Goal: Task Accomplishment & Management: Manage account settings

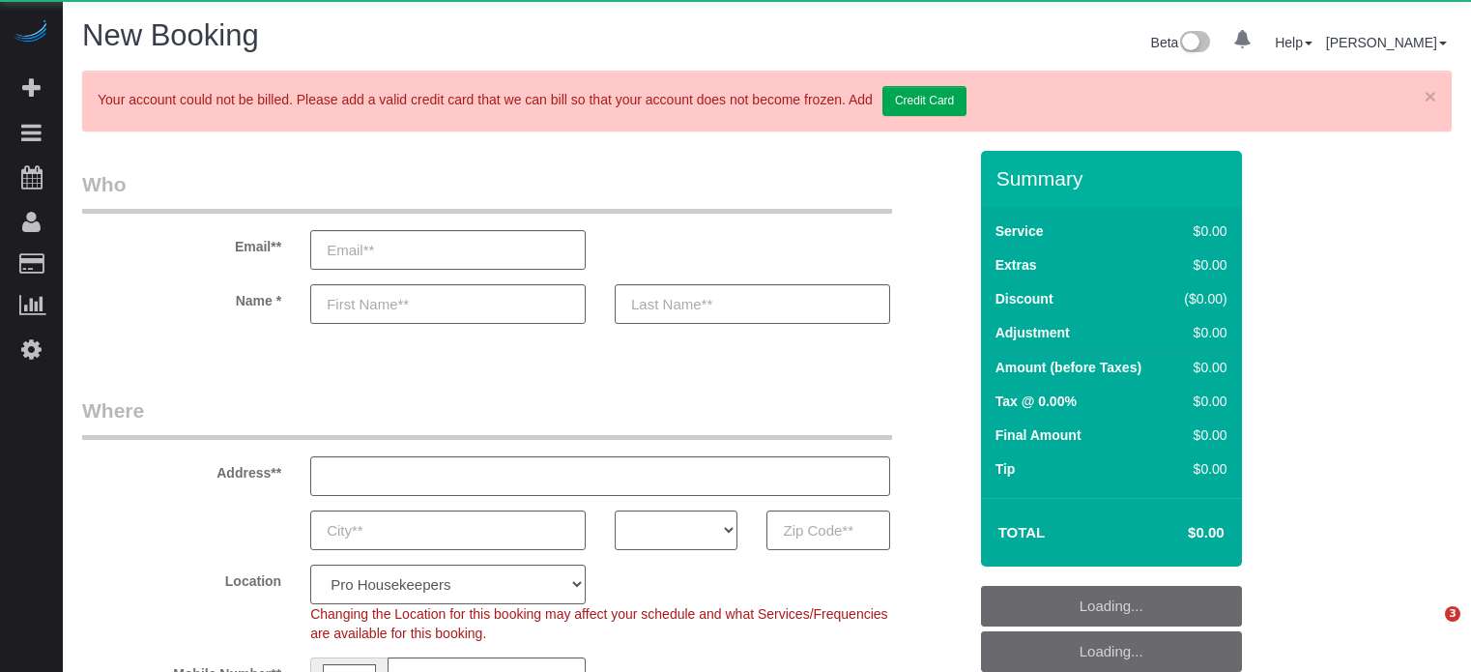
select select "number:9"
select select "object:1235"
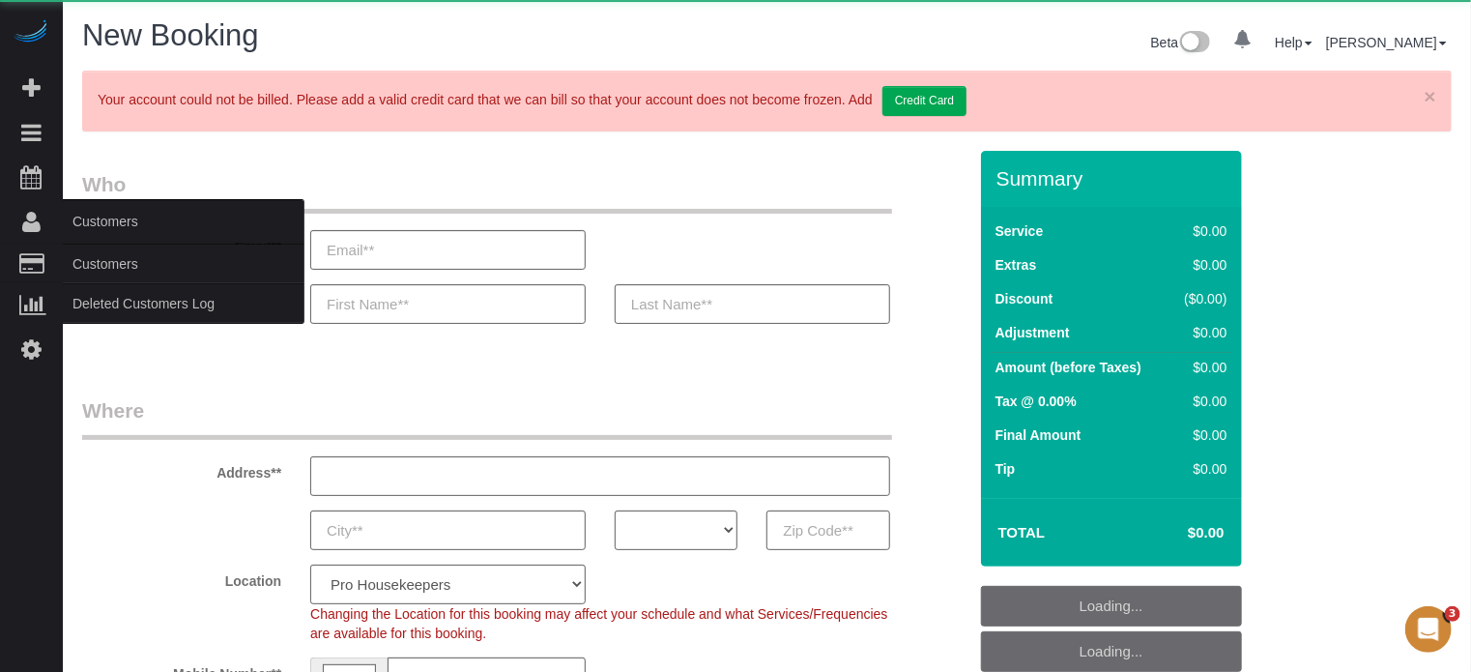
select select "4"
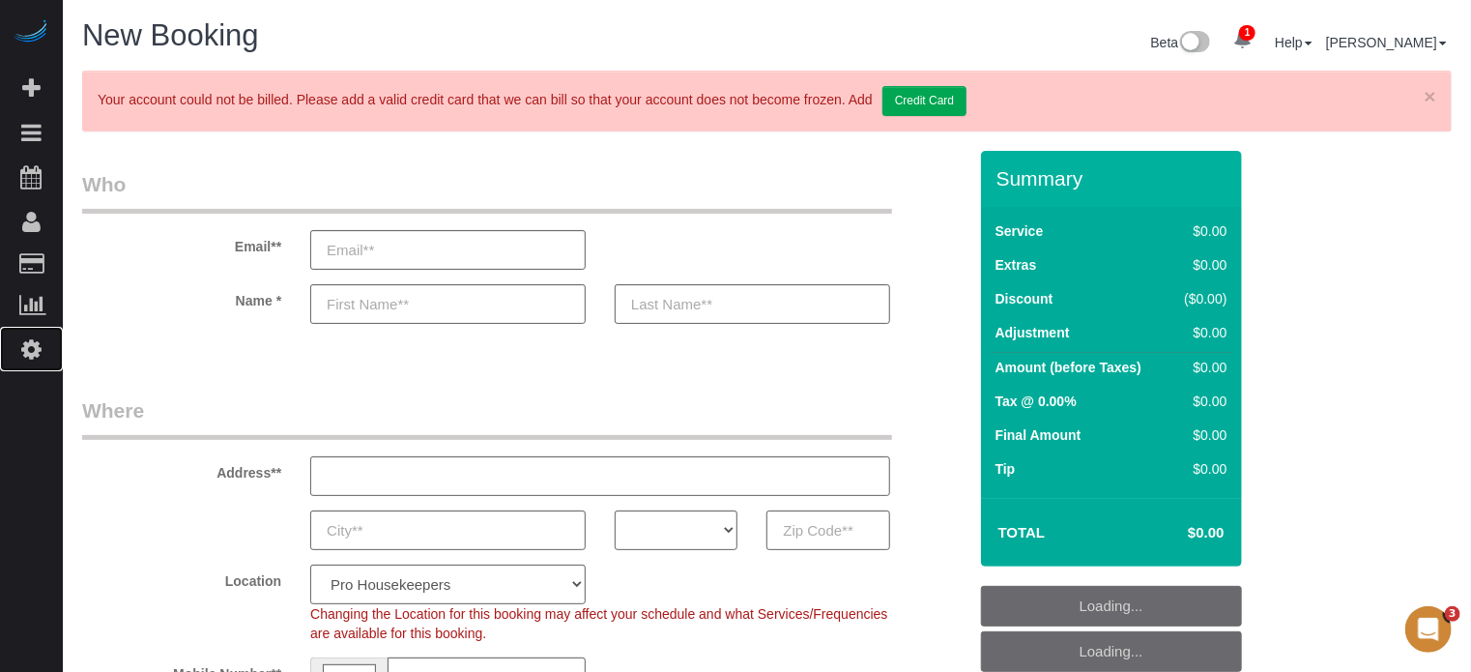
click at [19, 348] on link "Settings" at bounding box center [31, 349] width 63 height 44
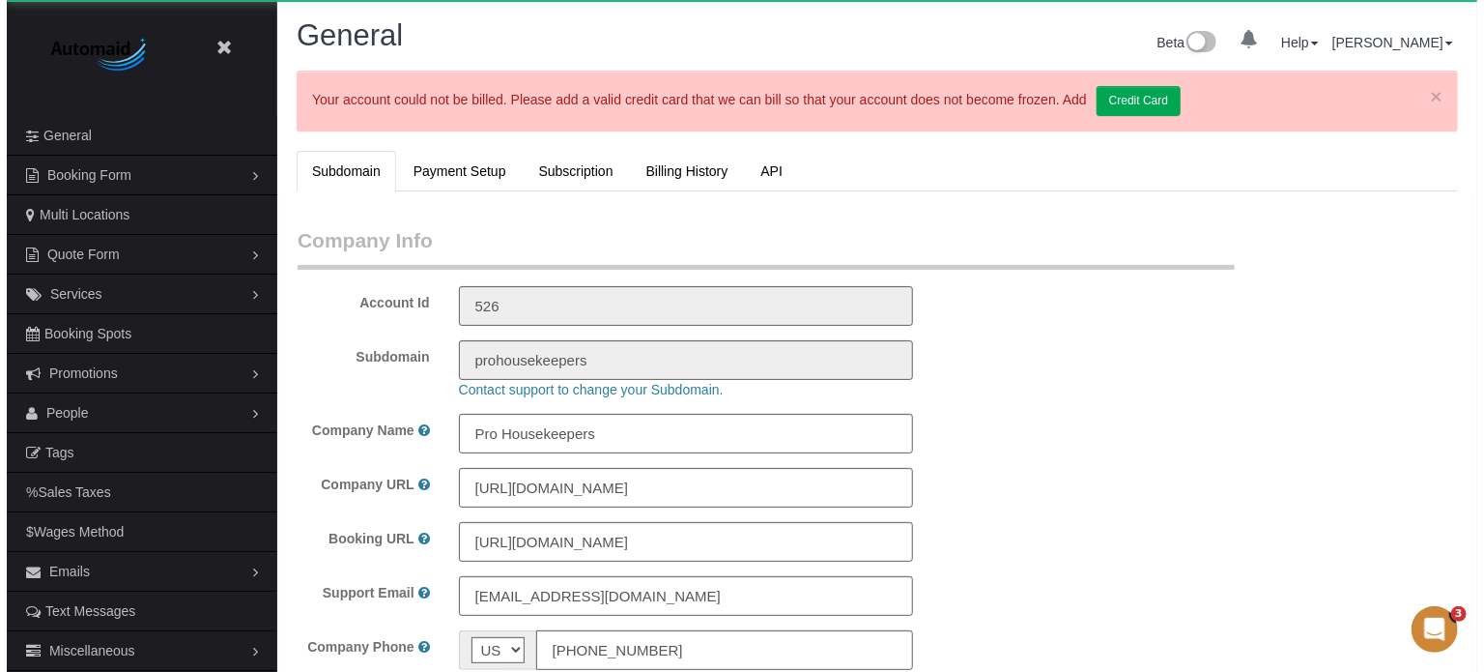
scroll to position [4375, 1471]
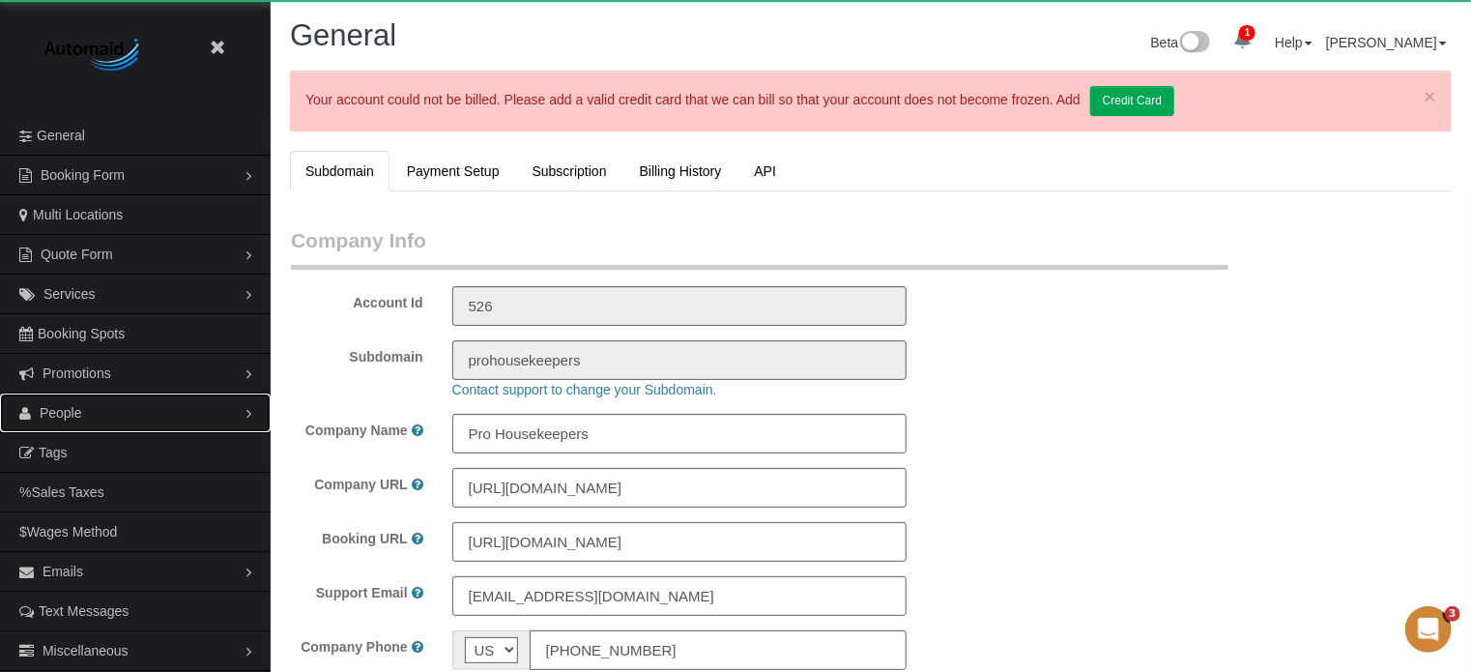
click at [66, 416] on span "People" at bounding box center [61, 412] width 43 height 15
select select "1"
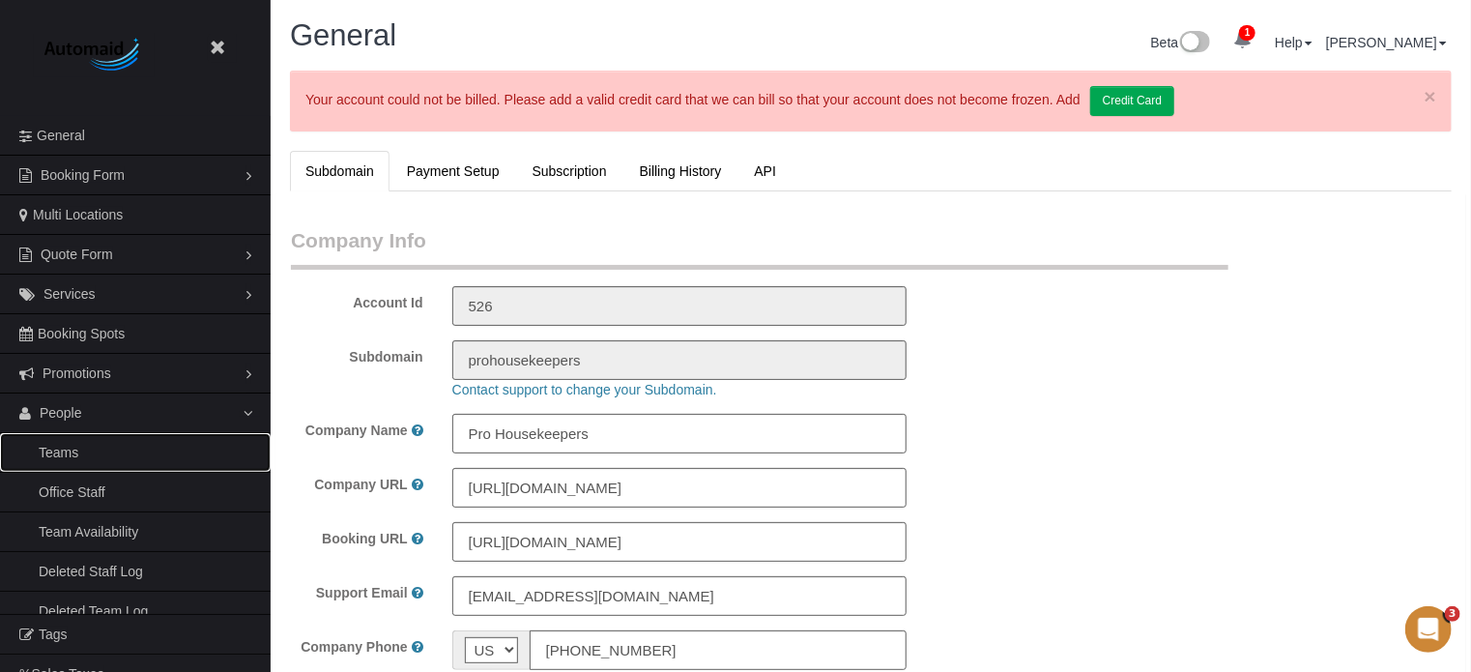
click at [71, 455] on link "Teams" at bounding box center [135, 452] width 271 height 39
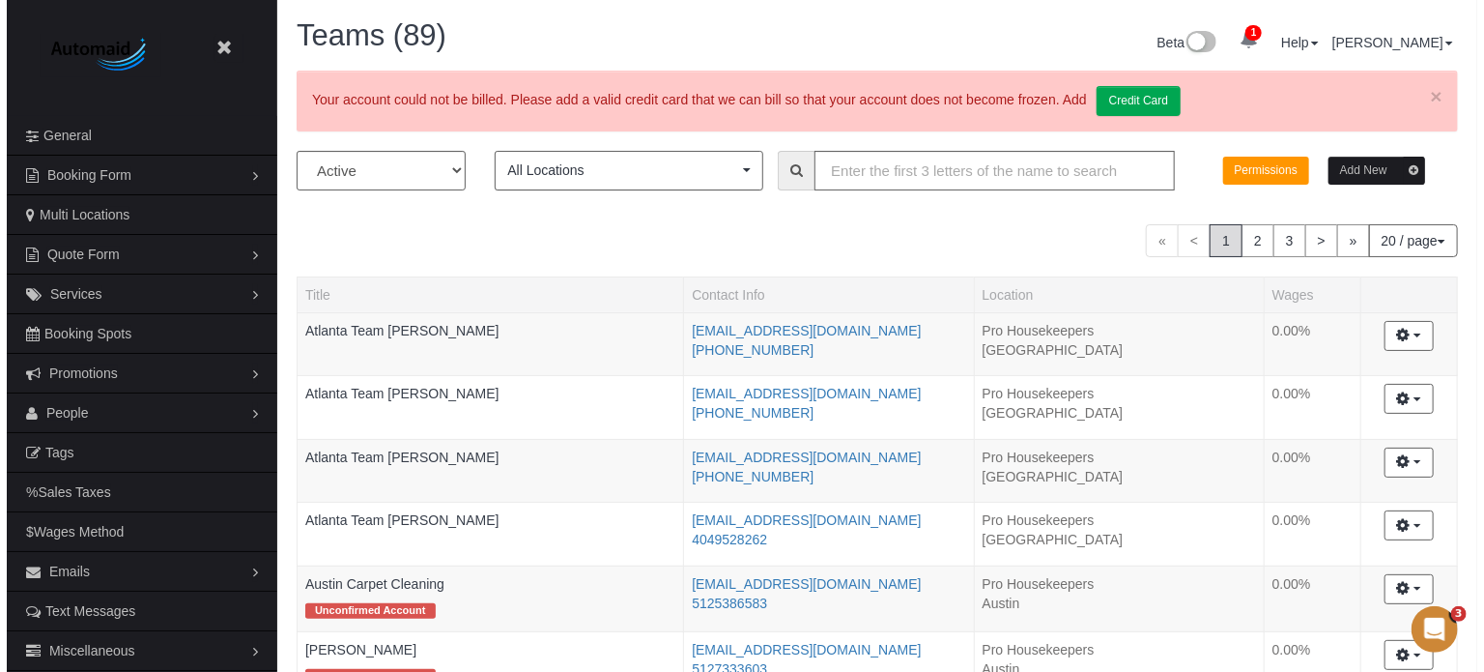
scroll to position [1726, 1471]
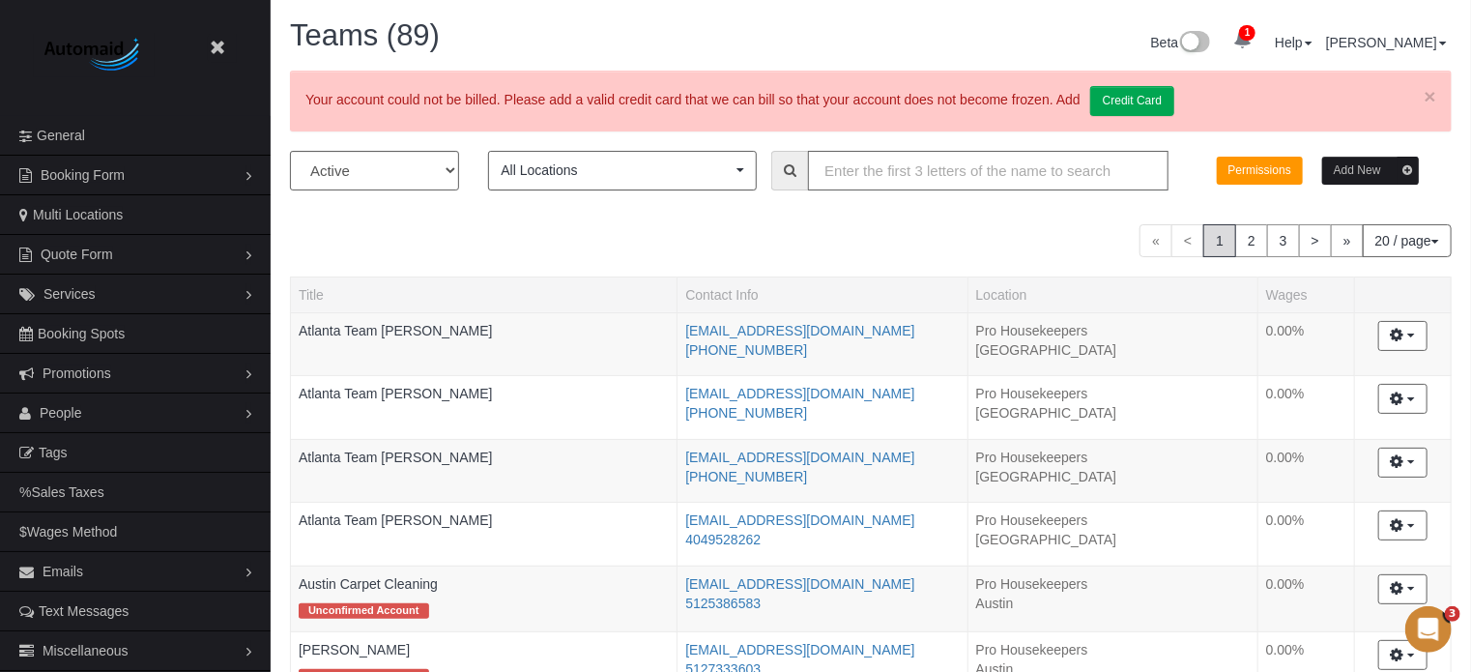
click at [865, 169] on input "text" at bounding box center [988, 171] width 360 height 40
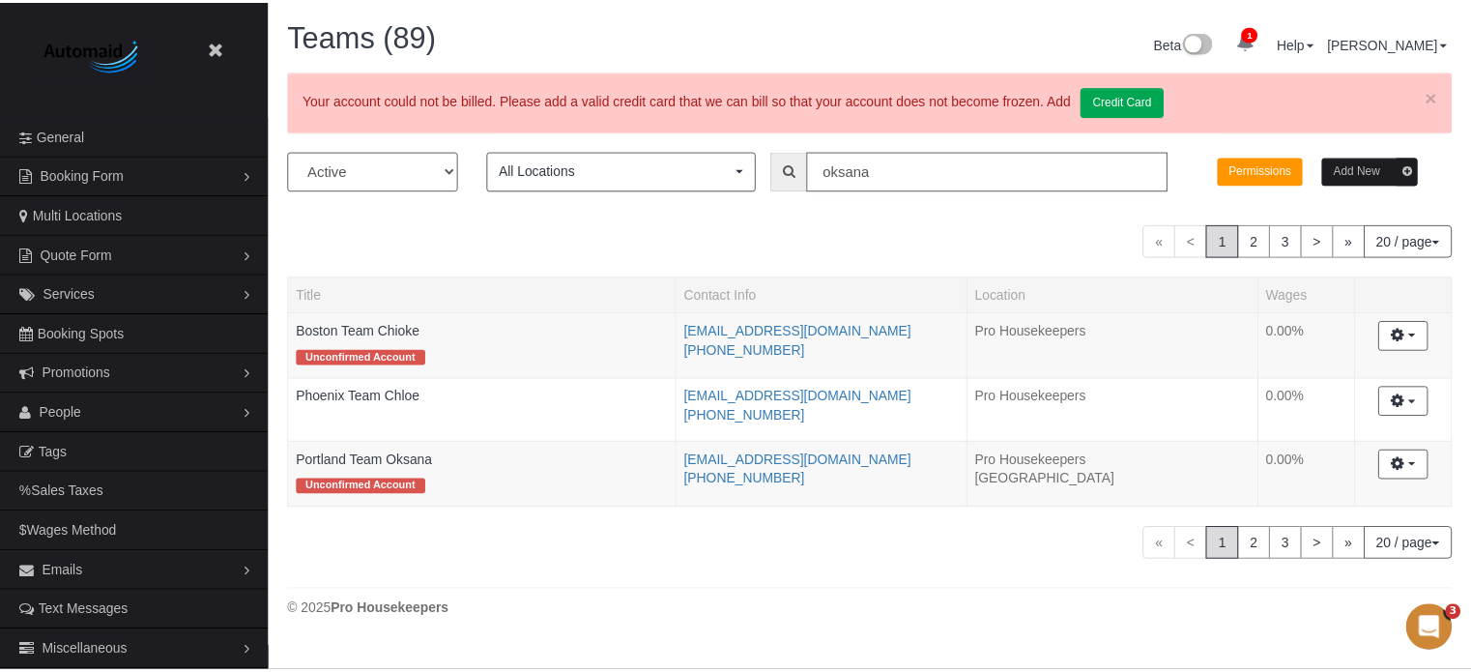
scroll to position [96102, 95136]
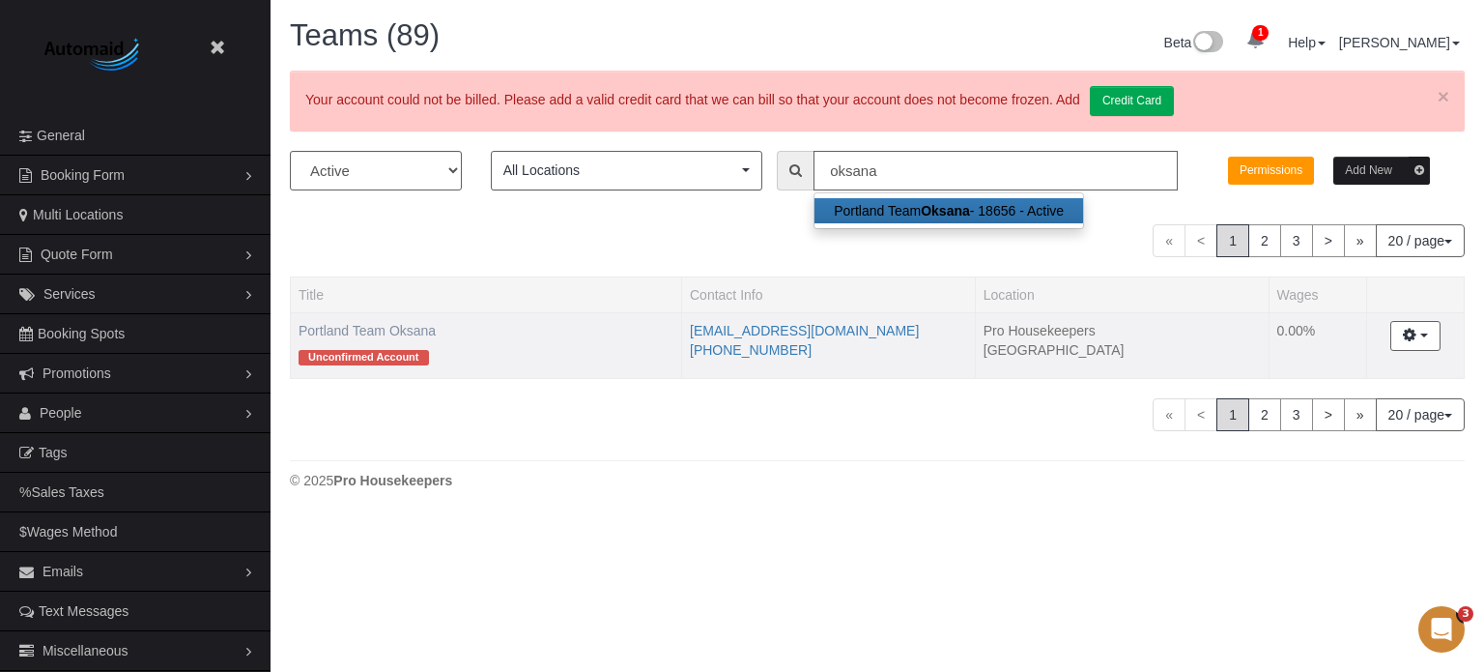
type input "oksana"
click at [394, 330] on link "Portland Team Oksana" at bounding box center [367, 330] width 137 height 15
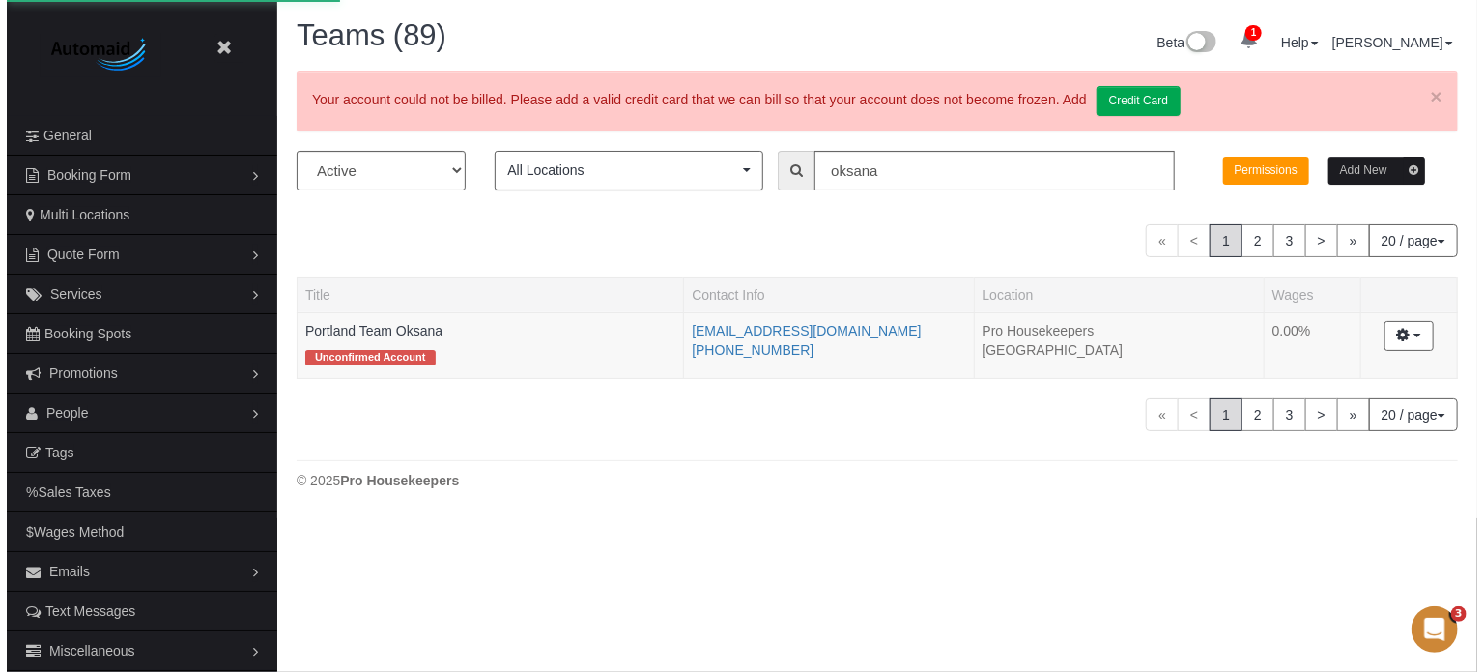
scroll to position [1350, 1471]
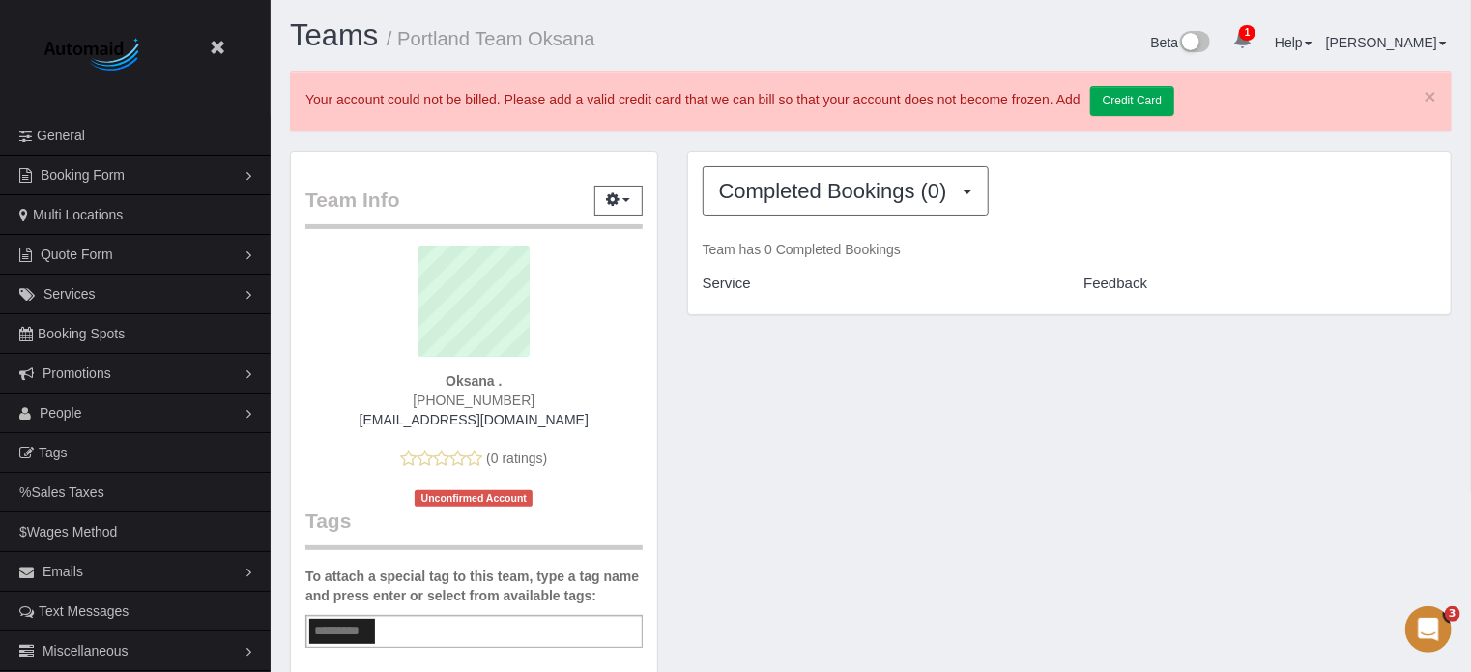
drag, startPoint x: 595, startPoint y: 45, endPoint x: 402, endPoint y: 41, distance: 193.3
click at [402, 41] on h1 "Teams / Portland Team Oksana" at bounding box center [573, 35] width 566 height 33
copy small "Portland Team Oksana"
click at [591, 36] on small "/ Portland Team Oksana" at bounding box center [490, 38] width 209 height 21
click at [526, 42] on small "/ Portland Team Oksana" at bounding box center [490, 38] width 209 height 21
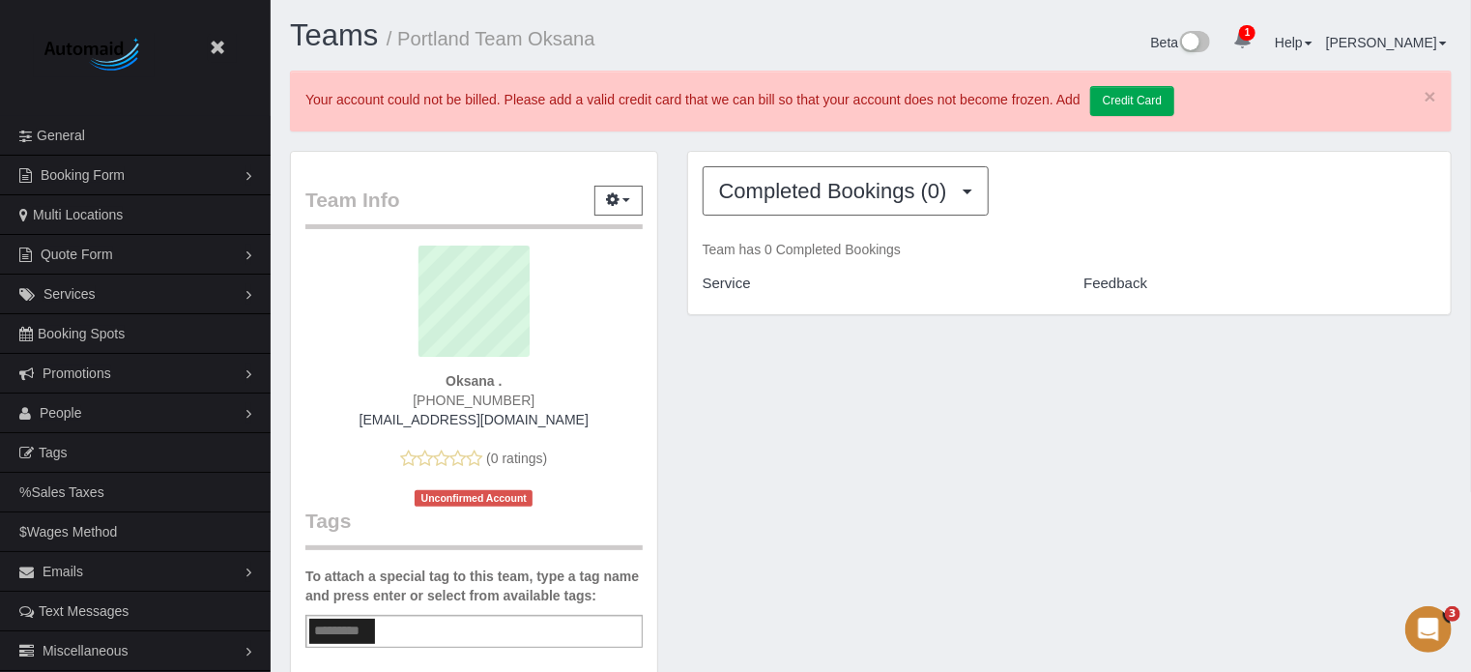
click at [579, 52] on div "Teams / Portland Team Oksana" at bounding box center [572, 40] width 595 height 42
click at [607, 42] on h1 "Teams / Portland Team Oksana" at bounding box center [573, 35] width 566 height 33
drag, startPoint x: 560, startPoint y: 29, endPoint x: 594, endPoint y: 37, distance: 34.7
click at [594, 37] on small "/ Portland Team Oksana" at bounding box center [490, 38] width 209 height 21
click at [556, 26] on h1 "Teams / Portland Team Oksana" at bounding box center [573, 35] width 566 height 33
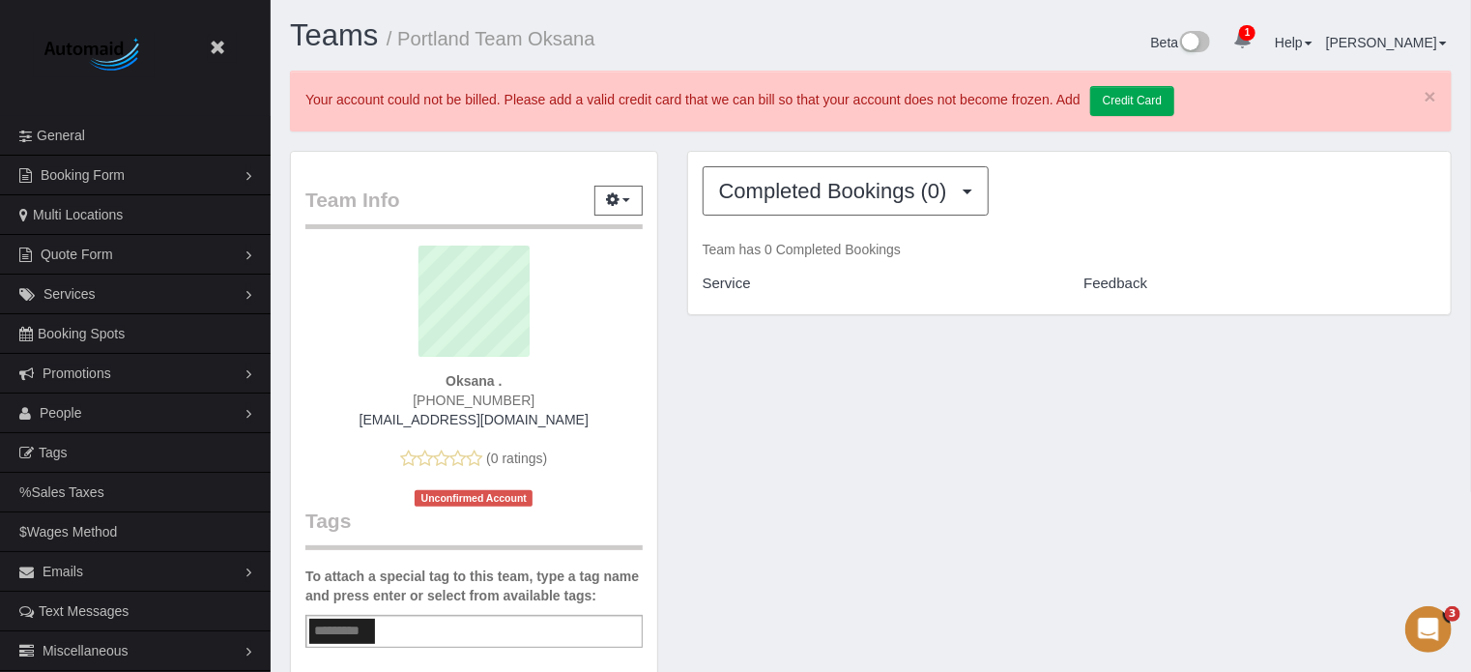
drag, startPoint x: 612, startPoint y: 27, endPoint x: 397, endPoint y: 49, distance: 215.6
click at [397, 49] on h1 "Teams / Portland Team Oksana" at bounding box center [573, 35] width 566 height 33
copy small "Portland Team Oksana"
click at [609, 193] on icon "button" at bounding box center [614, 199] width 14 height 12
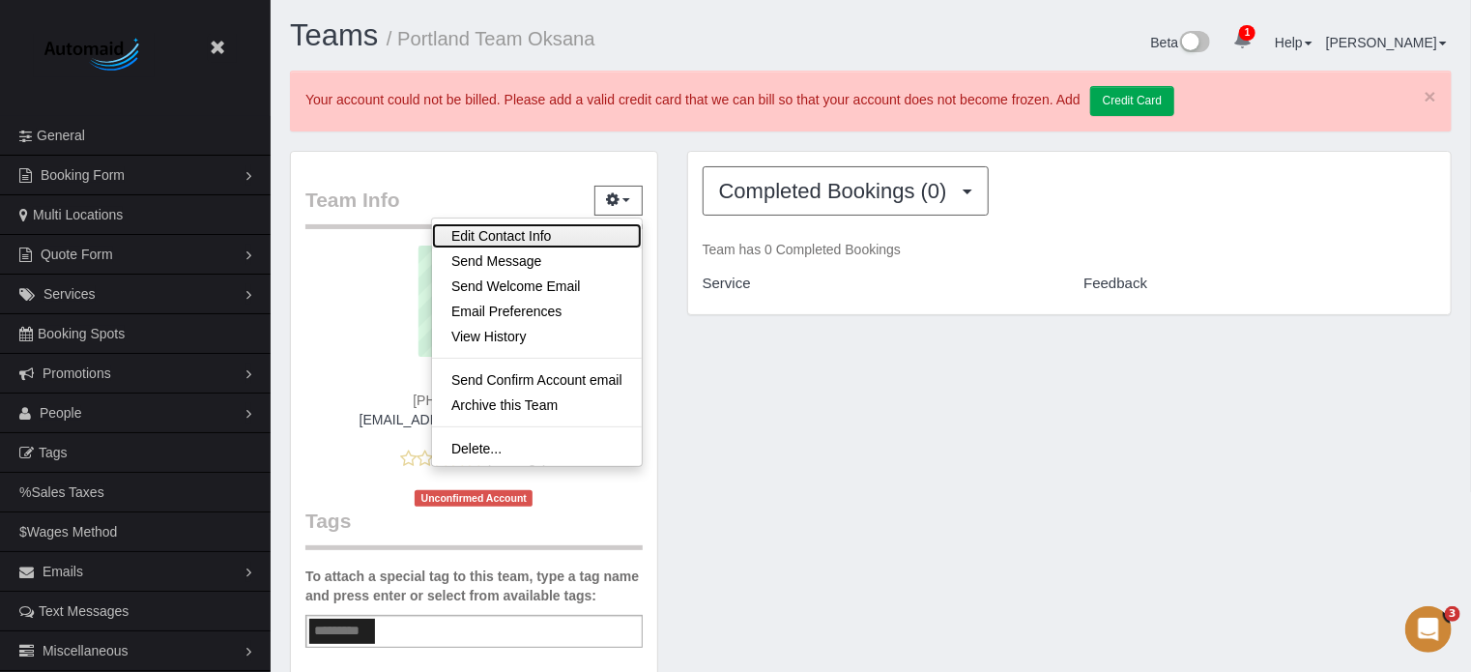
click at [502, 239] on link "Edit Contact Info" at bounding box center [537, 235] width 210 height 25
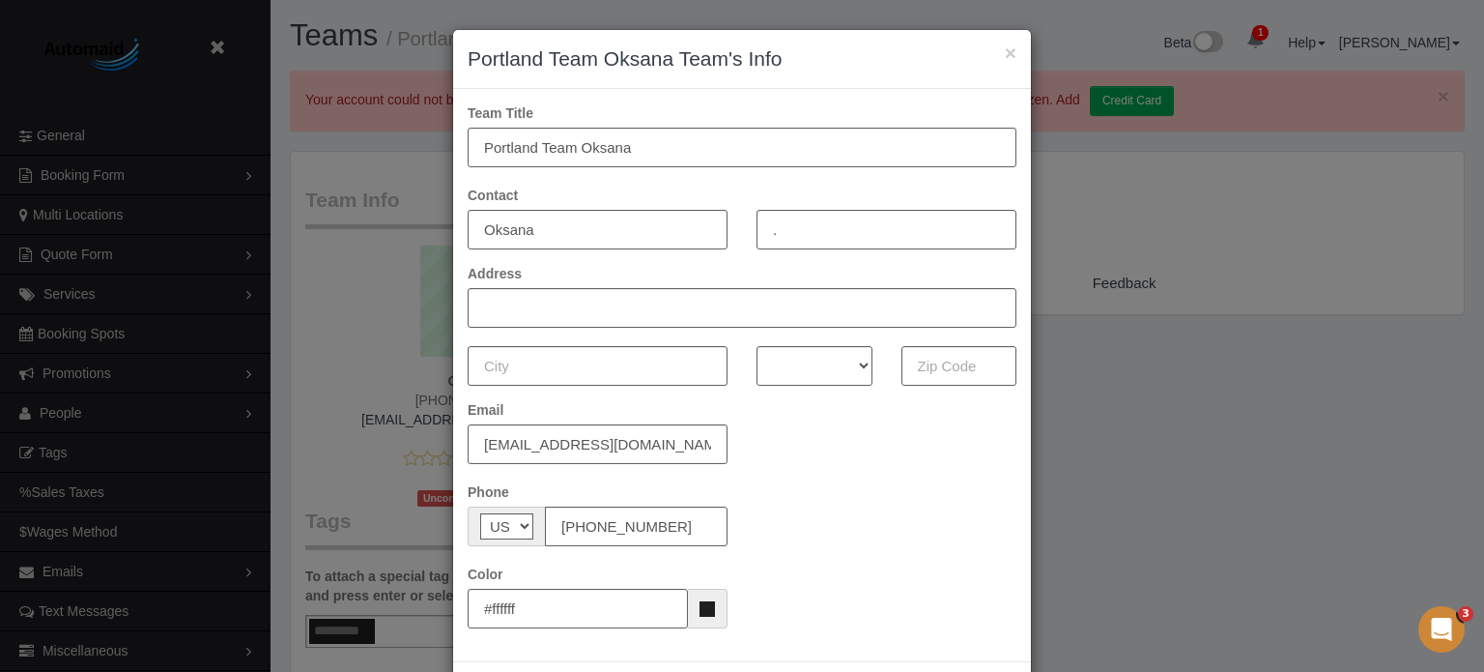
scroll to position [1350, 1484]
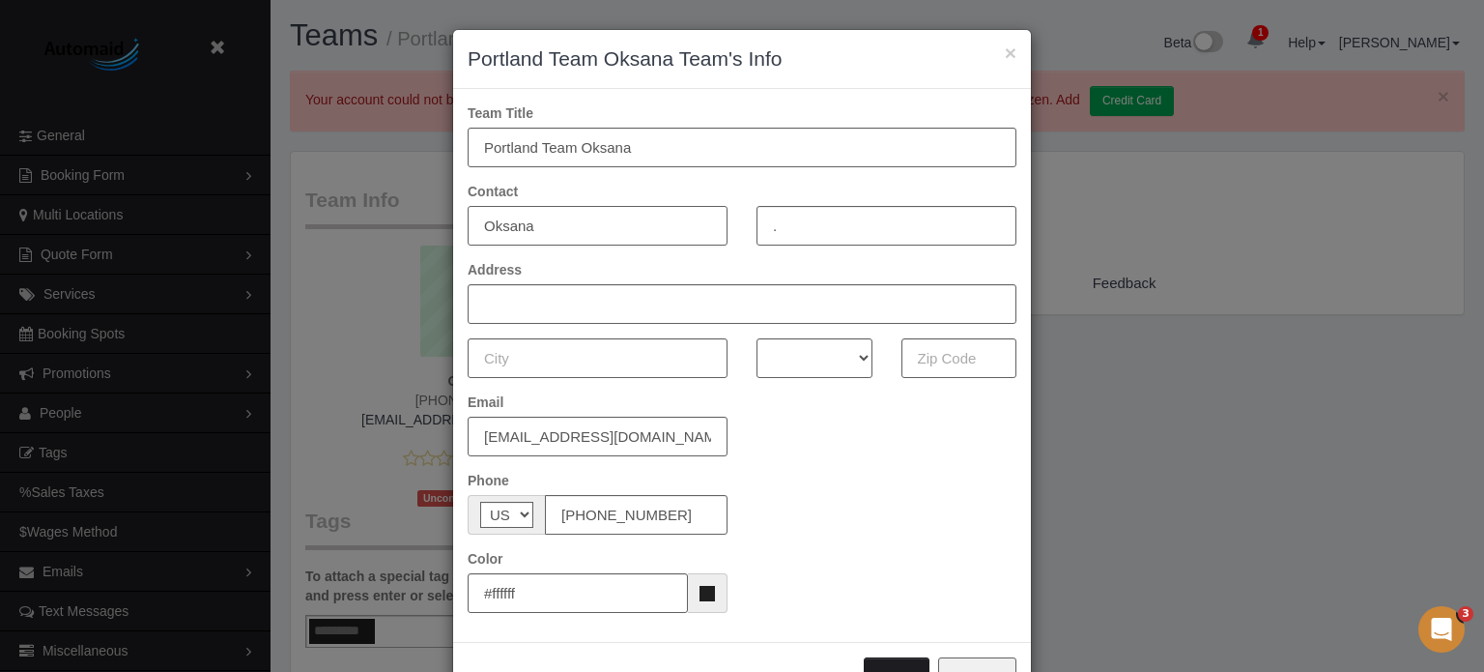
click at [570, 223] on input "Oksana" at bounding box center [598, 226] width 260 height 40
click at [875, 221] on input "." at bounding box center [887, 226] width 260 height 40
paste input "[PERSON_NAME]"
click at [816, 231] on input "[PERSON_NAME]" at bounding box center [887, 226] width 260 height 40
type input "[PERSON_NAME]"
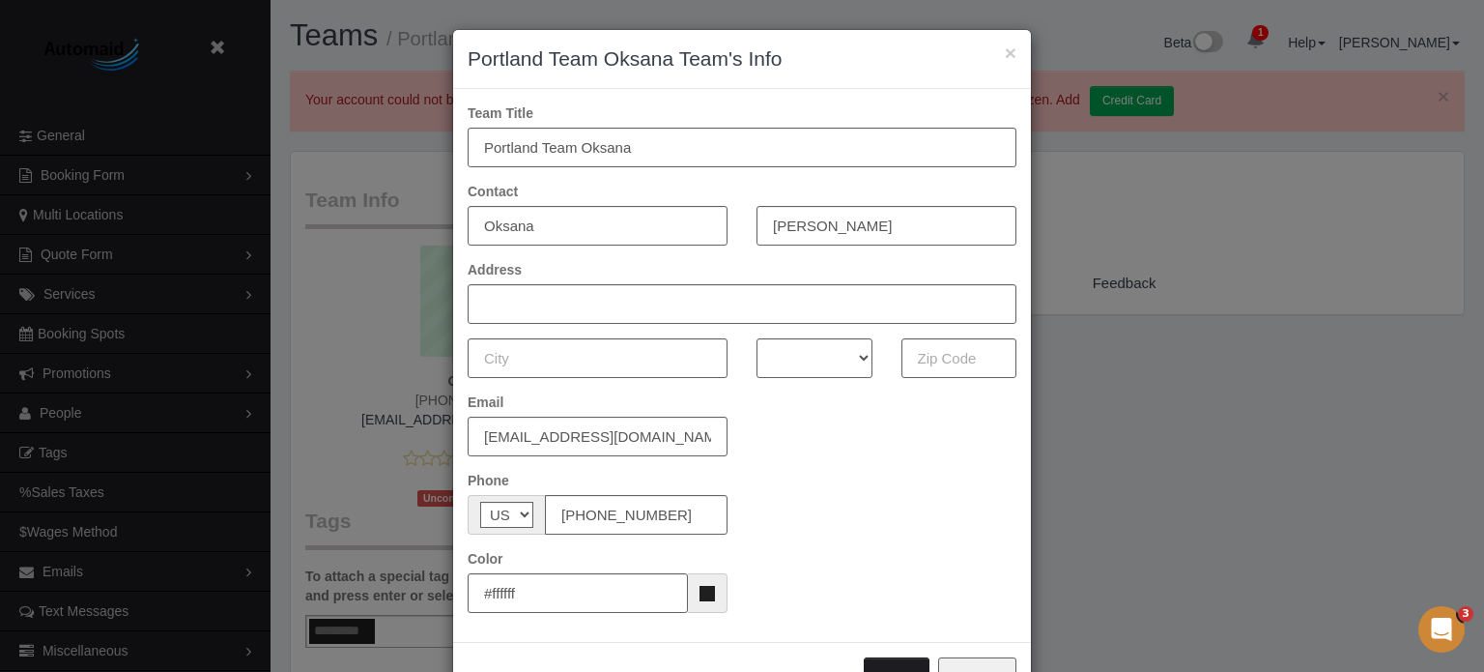
click at [919, 522] on div "Phone AF AL DZ AD AO AI AQ AG AR AM AW AU AT AZ BS BH BD BB BY BE BZ BJ BM BT B…" at bounding box center [742, 503] width 578 height 64
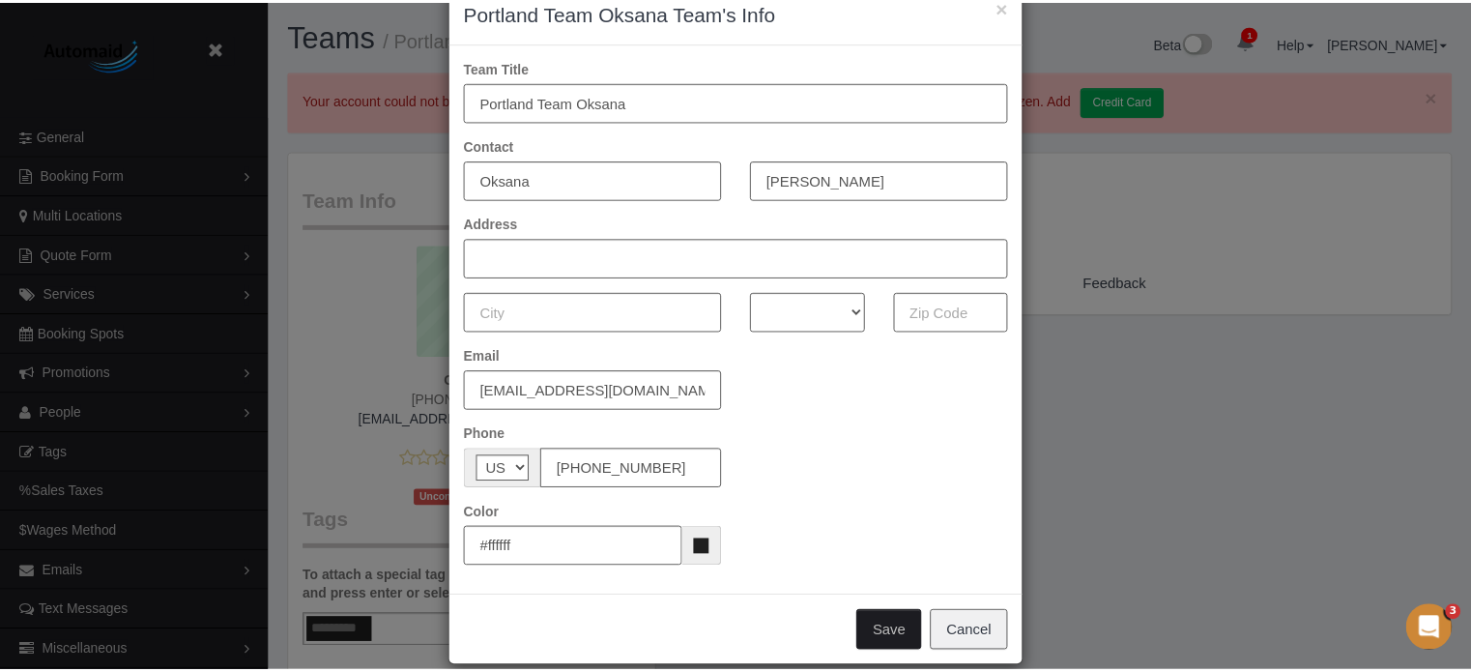
scroll to position [69, 0]
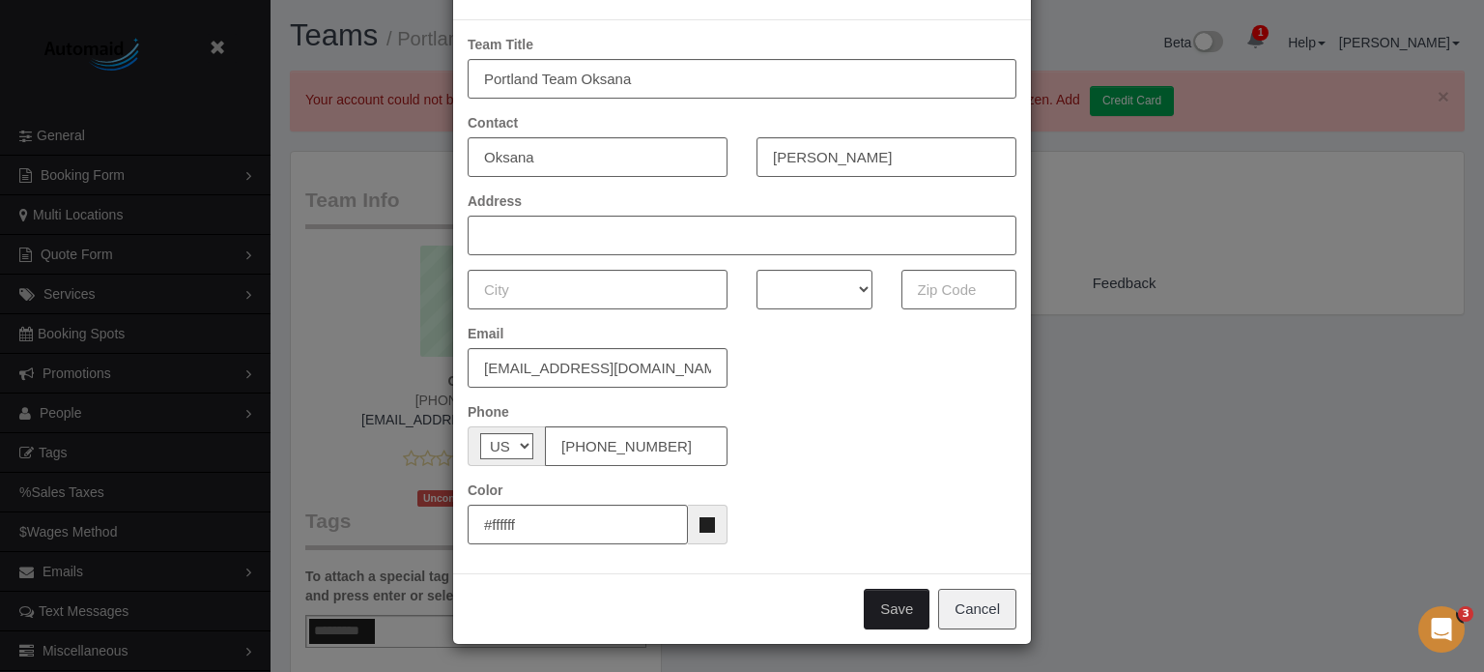
click at [889, 611] on button "Save" at bounding box center [897, 608] width 66 height 41
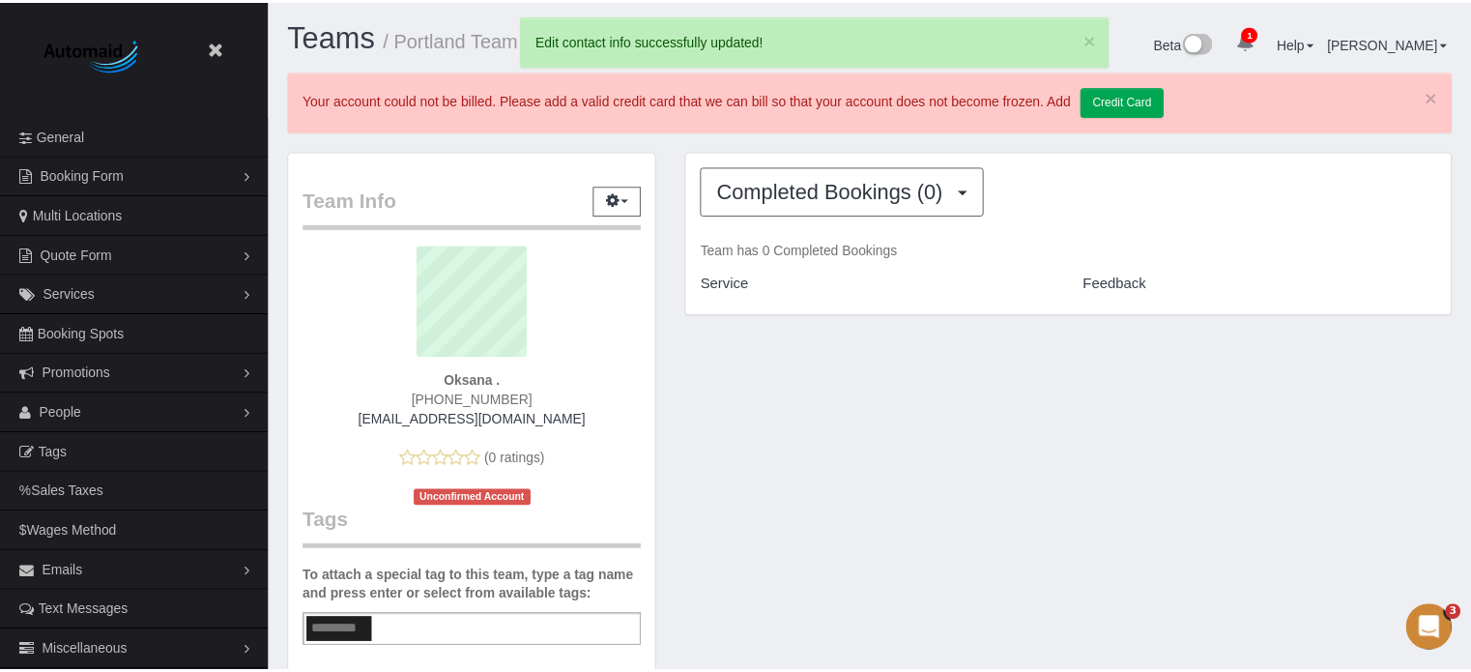
scroll to position [95268, 95148]
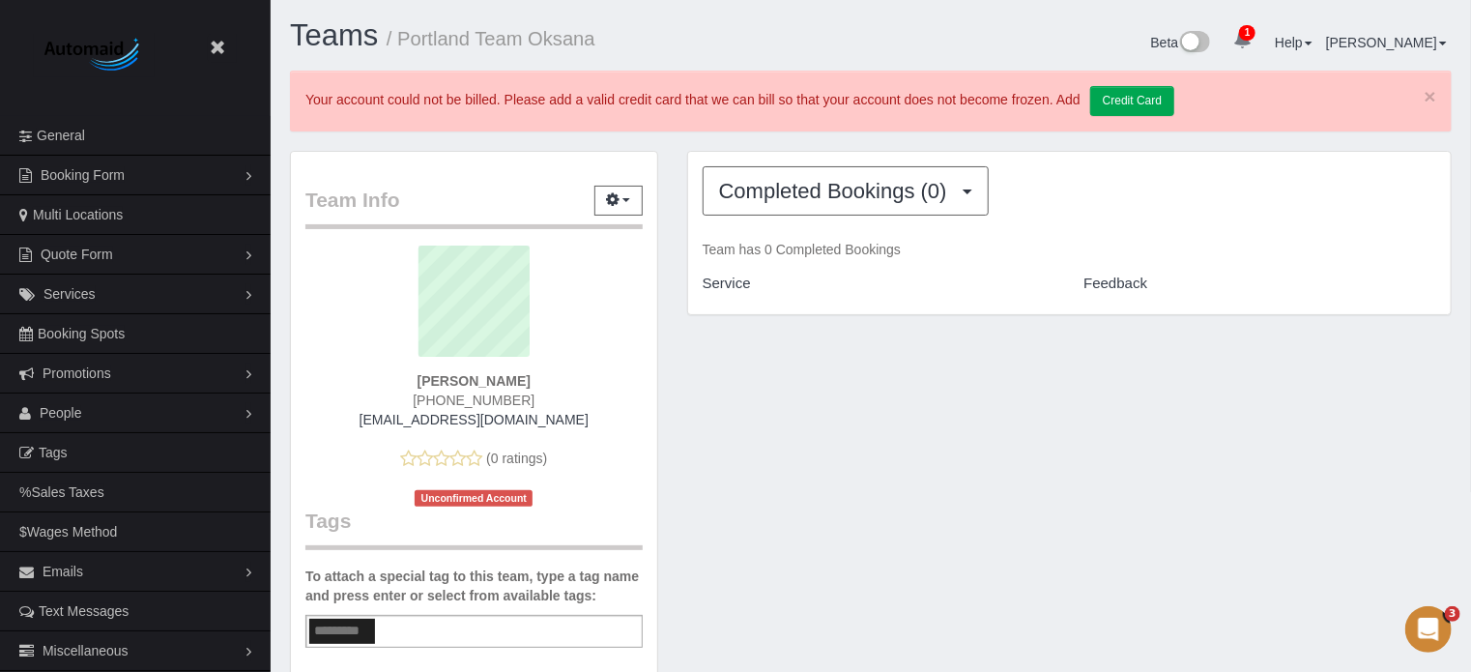
drag, startPoint x: 606, startPoint y: 50, endPoint x: 395, endPoint y: 24, distance: 212.2
click at [395, 24] on h1 "Teams / Portland Team Oksana" at bounding box center [573, 35] width 566 height 33
copy small "Portland Team Oksana"
click at [618, 50] on h1 "Teams / Portland Team Oksana" at bounding box center [573, 35] width 566 height 33
copy small "Portland Team Oksana"
